Goal: Task Accomplishment & Management: Manage account settings

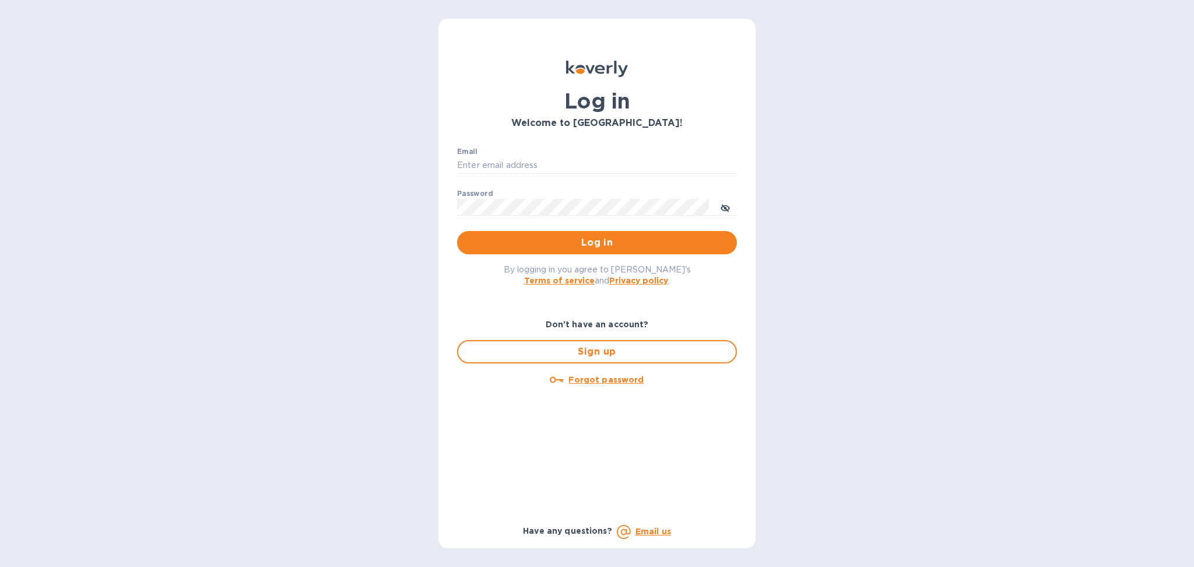
click at [520, 126] on h3 "Welcome to [GEOGRAPHIC_DATA]!" at bounding box center [597, 123] width 280 height 11
click at [516, 174] on div "Email ​" at bounding box center [597, 168] width 280 height 42
drag, startPoint x: 516, startPoint y: 160, endPoint x: 557, endPoint y: 173, distance: 42.8
click at [516, 160] on input "Email" at bounding box center [597, 165] width 280 height 17
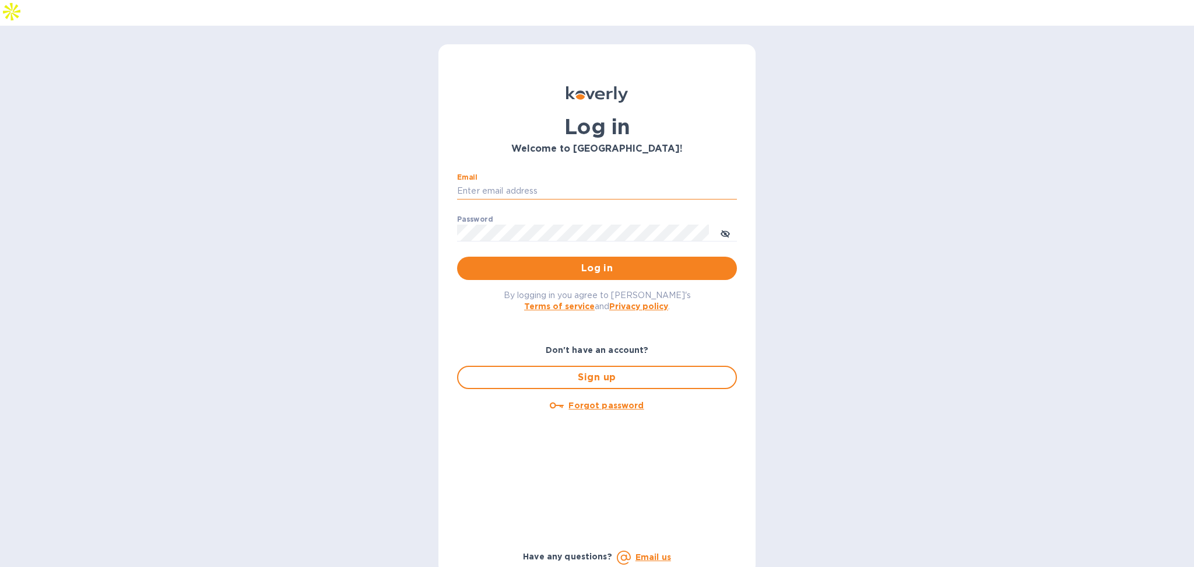
drag, startPoint x: 516, startPoint y: 161, endPoint x: 539, endPoint y: 168, distance: 23.8
click at [516, 182] on input "Email" at bounding box center [597, 190] width 280 height 17
type input "[PERSON_NAME][EMAIL_ADDRESS][DOMAIN_NAME]"
click at [599, 261] on span "Log in" at bounding box center [596, 268] width 261 height 14
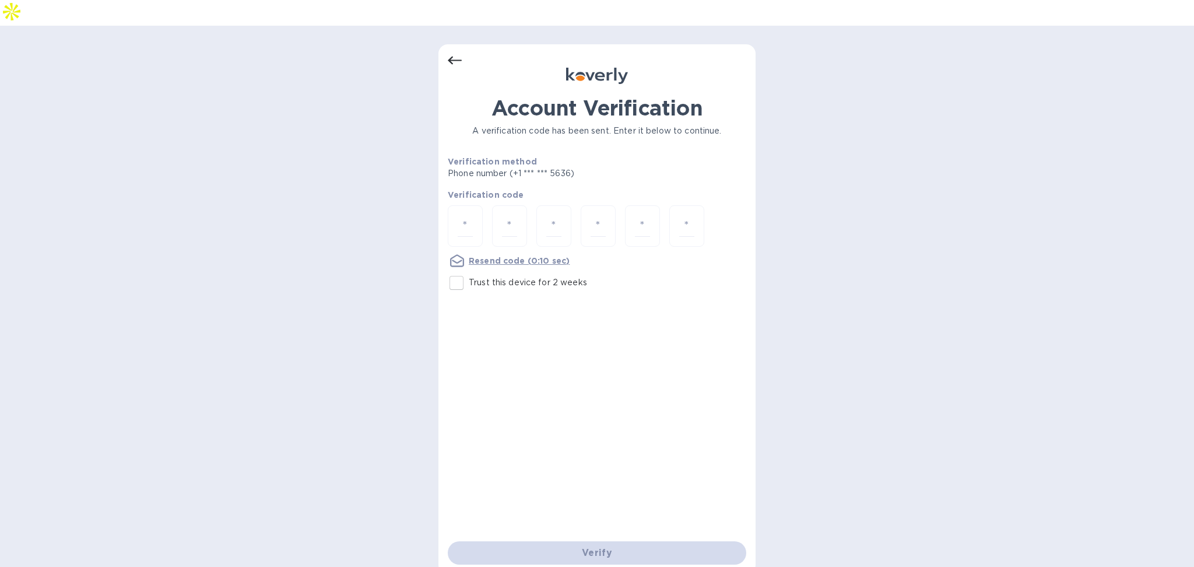
click at [459, 270] on input "Trust this device for 2 weeks" at bounding box center [456, 282] width 24 height 24
checkbox input "true"
click at [456, 205] on div at bounding box center [465, 225] width 35 height 41
type input "3"
type input "4"
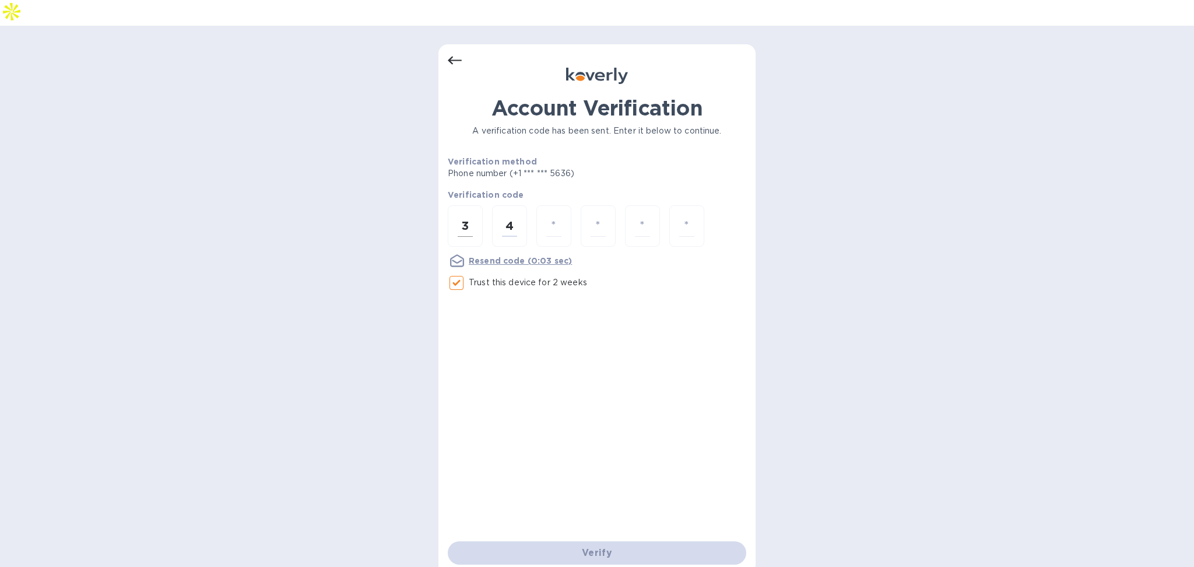
type input "5"
type input "3"
type input "8"
type input "9"
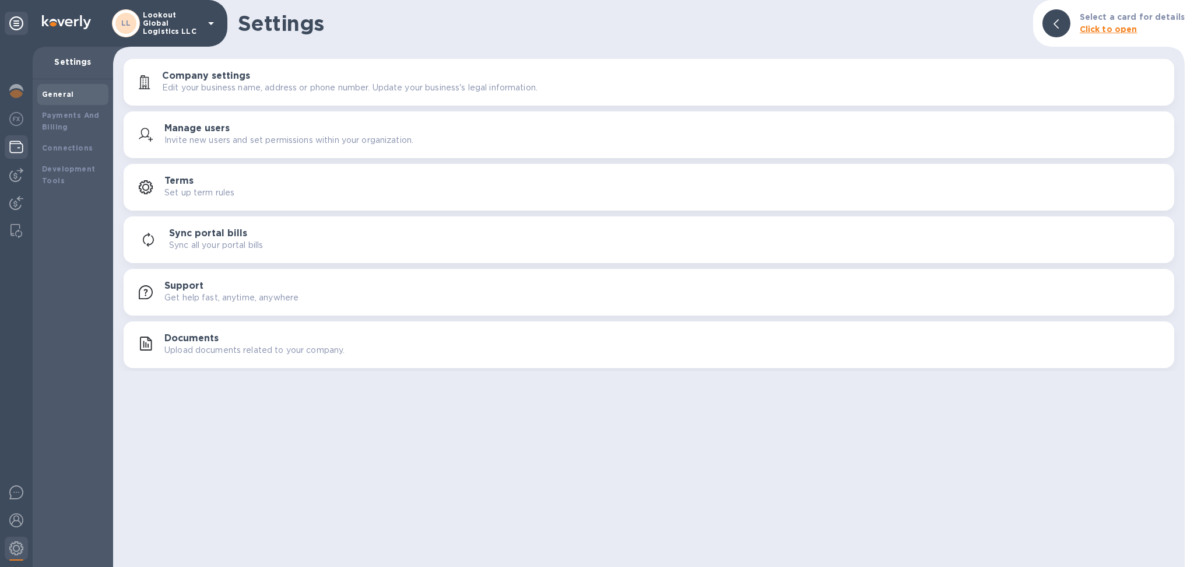
click at [10, 142] on img at bounding box center [16, 147] width 14 height 14
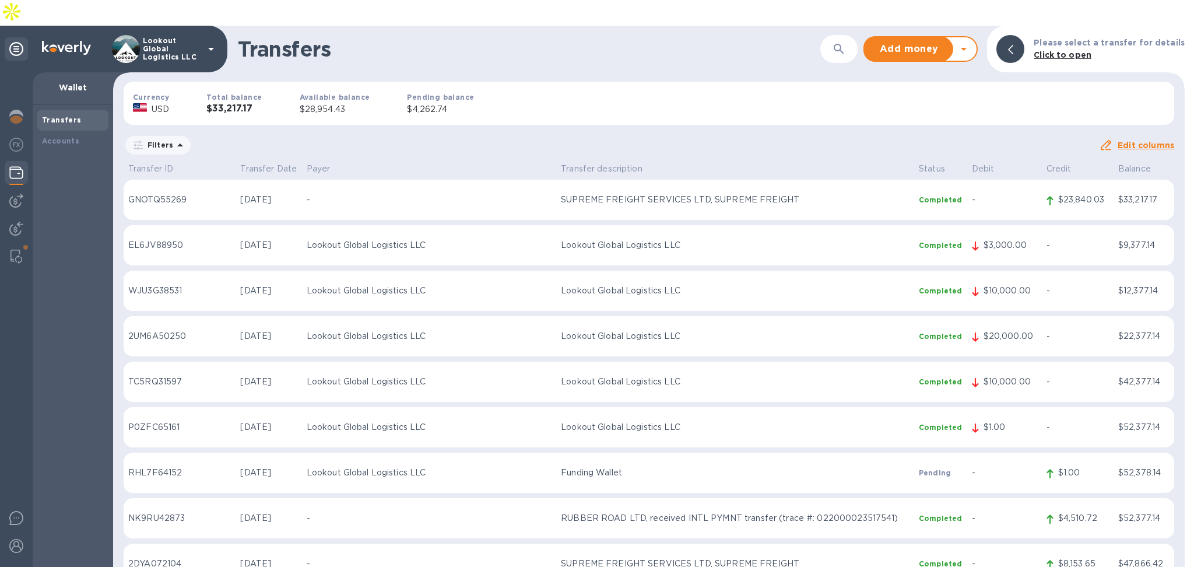
click at [970, 42] on icon at bounding box center [963, 49] width 14 height 14
click at [927, 99] on b "Withdraw money" at bounding box center [920, 103] width 75 height 9
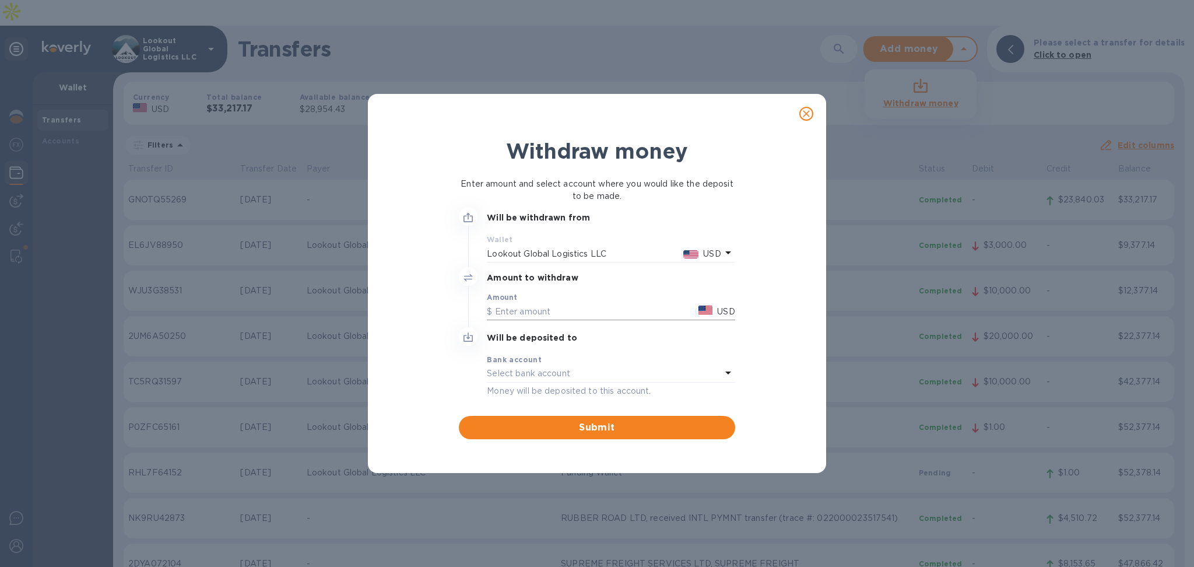
click at [564, 312] on input "text" at bounding box center [590, 311] width 207 height 17
type input "28,500"
click at [574, 358] on div "Bank account" at bounding box center [611, 359] width 248 height 12
click at [730, 378] on icon at bounding box center [728, 372] width 14 height 14
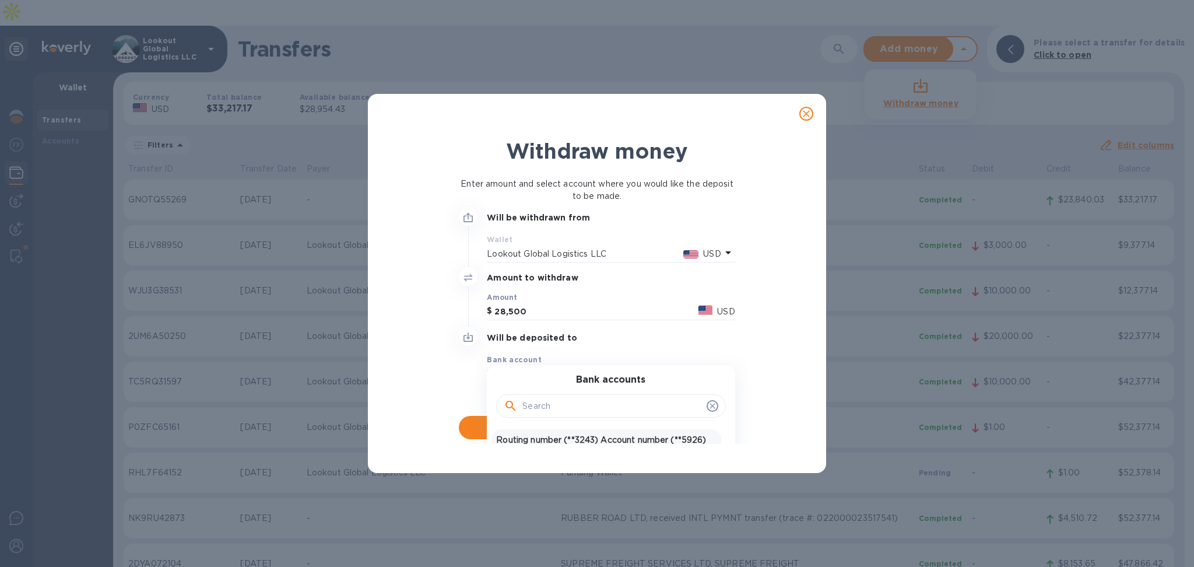
click at [547, 440] on p "Routing number (**3243) Account number (**5926)" at bounding box center [606, 440] width 220 height 12
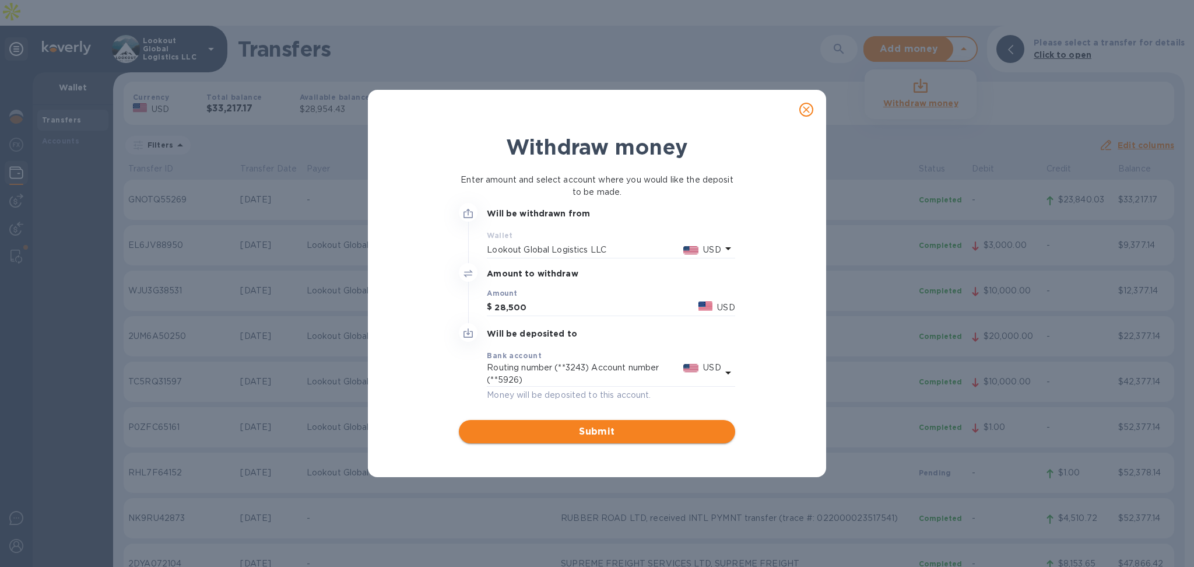
click at [569, 428] on span "Submit" at bounding box center [596, 431] width 257 height 14
